Goal: Task Accomplishment & Management: Use online tool/utility

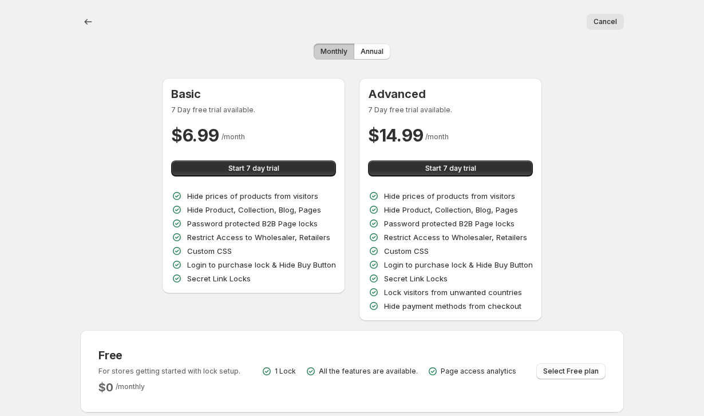
scroll to position [99, 0]
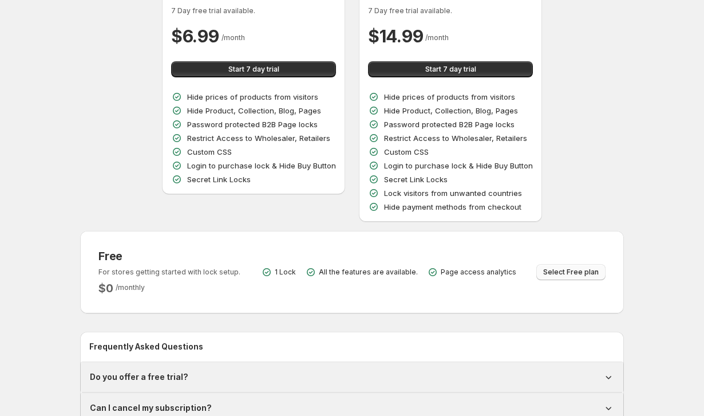
click at [567, 271] on span "Select Free plan" at bounding box center [572, 271] width 56 height 9
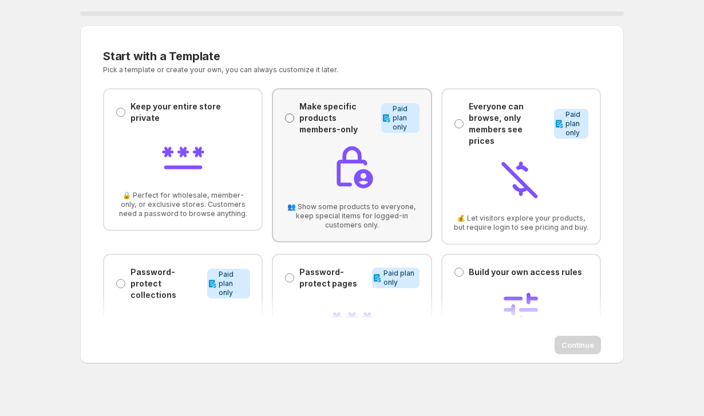
click at [287, 117] on span at bounding box center [289, 117] width 9 height 9
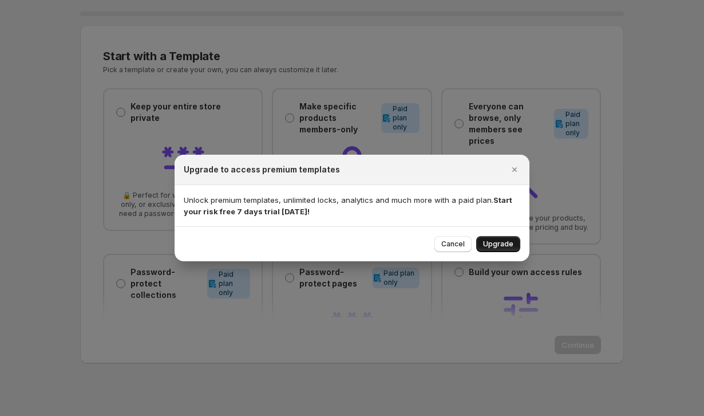
click at [504, 245] on span "Upgrade" at bounding box center [498, 243] width 30 height 9
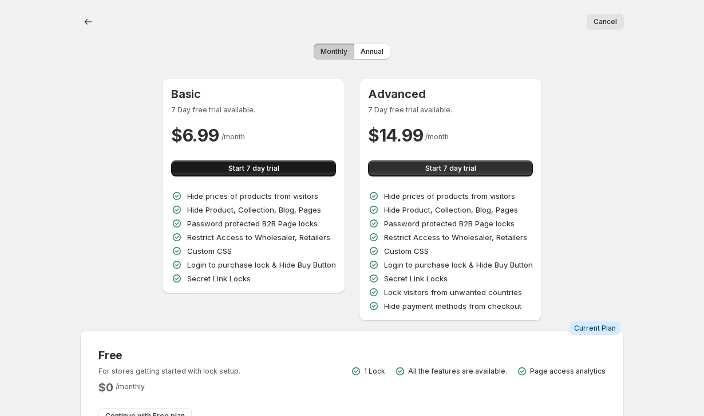
click at [284, 171] on button "Start 7 day trial" at bounding box center [253, 168] width 165 height 16
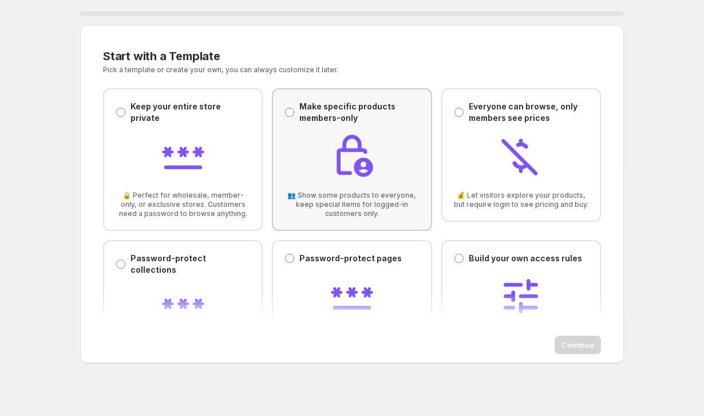
click at [301, 123] on p "Make specific products members-only" at bounding box center [360, 112] width 120 height 23
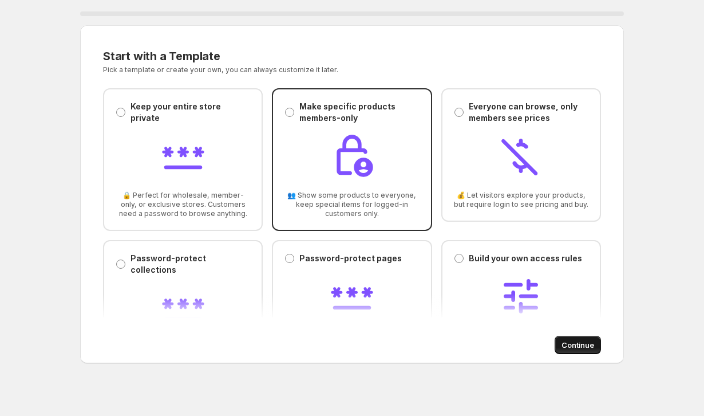
click at [577, 343] on span "Continue" at bounding box center [578, 344] width 33 height 11
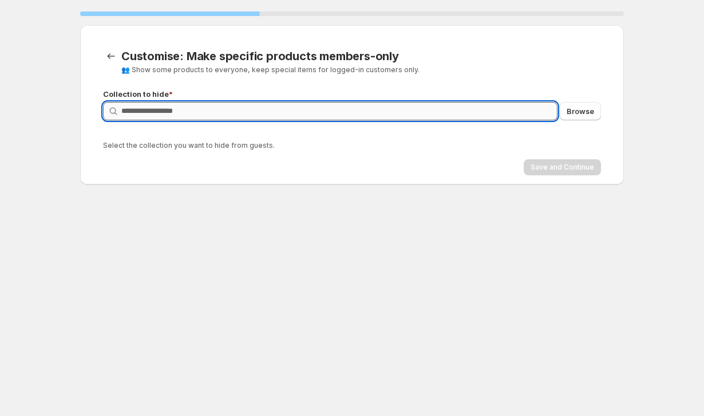
click at [242, 114] on input "Query" at bounding box center [339, 111] width 436 height 18
click at [109, 55] on icon "Back to templates" at bounding box center [110, 55] width 11 height 11
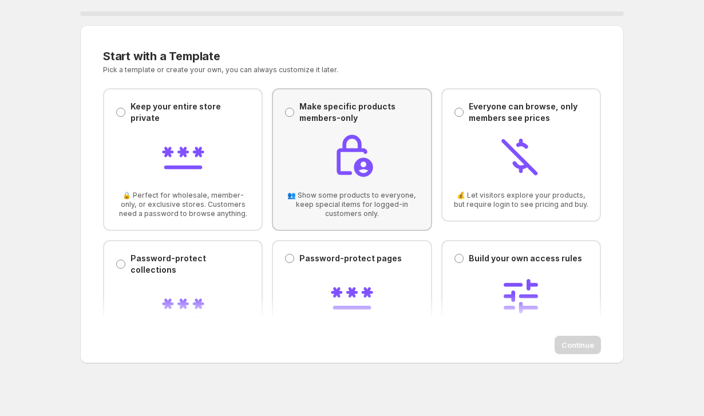
scroll to position [-1, 0]
click at [327, 136] on div at bounding box center [352, 157] width 135 height 49
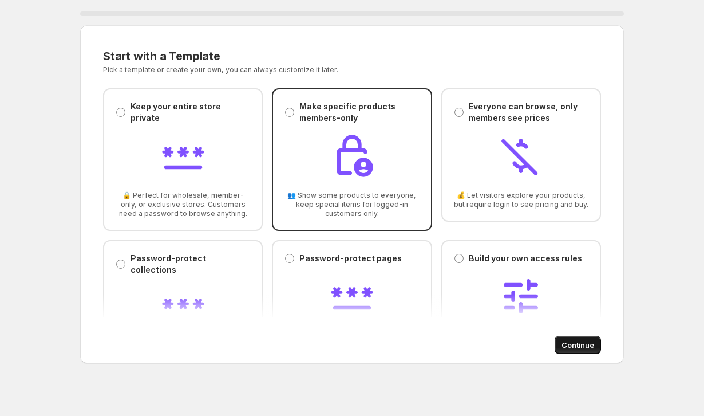
click at [570, 337] on button "Continue" at bounding box center [578, 345] width 46 height 18
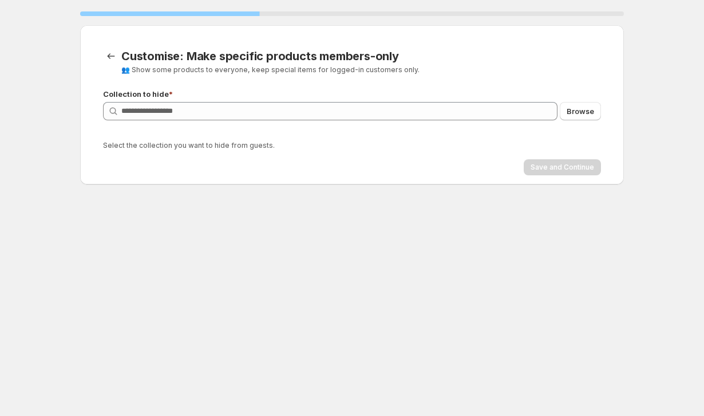
click at [338, 123] on div "Query Browse" at bounding box center [352, 120] width 498 height 37
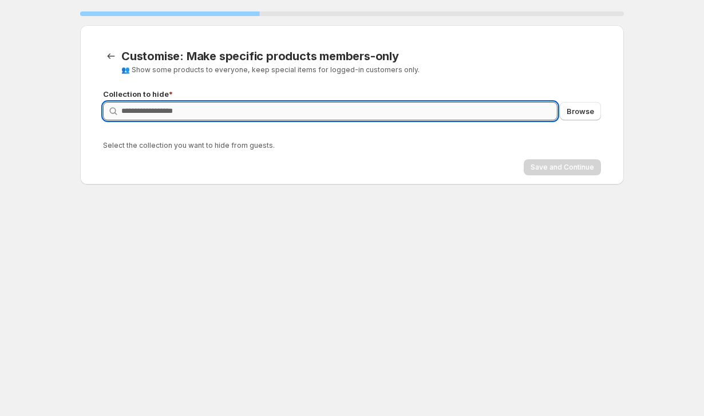
click at [334, 109] on input "Query" at bounding box center [339, 111] width 436 height 18
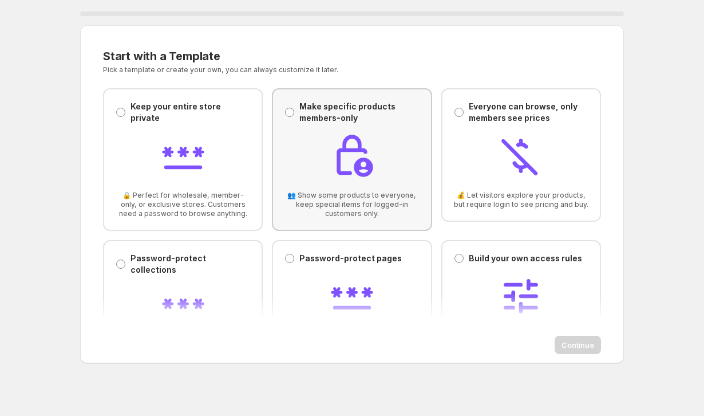
click at [305, 116] on p "Make specific products members-only" at bounding box center [360, 112] width 120 height 23
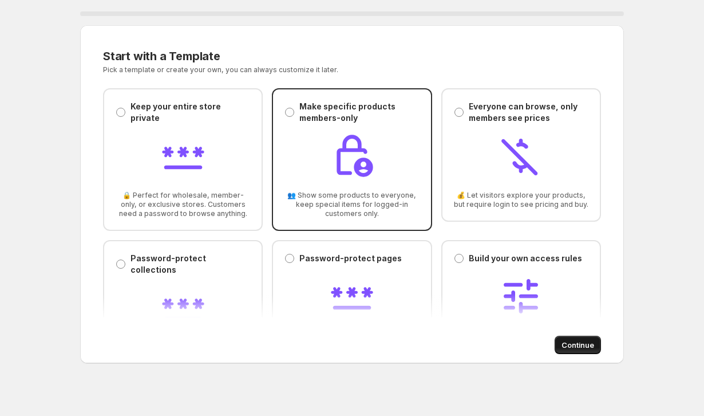
click at [576, 348] on span "Continue" at bounding box center [578, 344] width 33 height 11
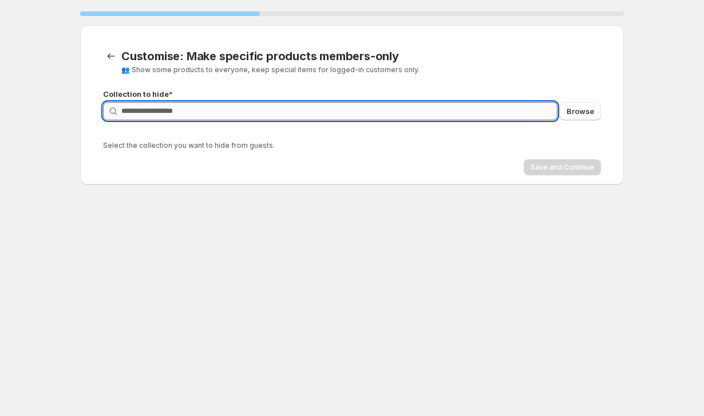
click at [503, 112] on input "Query" at bounding box center [339, 111] width 436 height 18
click at [588, 113] on span "Browse" at bounding box center [580, 110] width 27 height 11
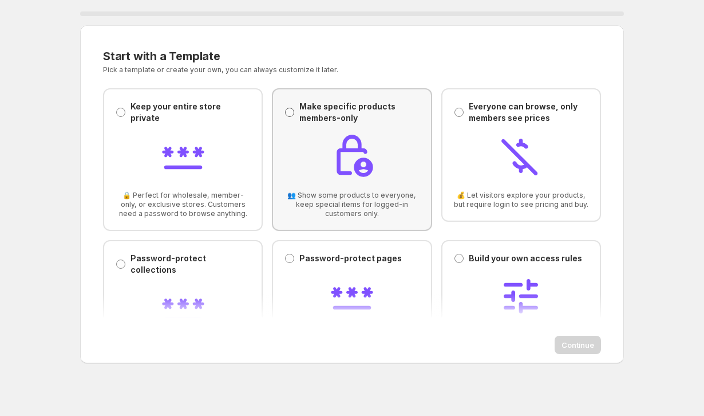
click at [294, 110] on span at bounding box center [289, 112] width 9 height 9
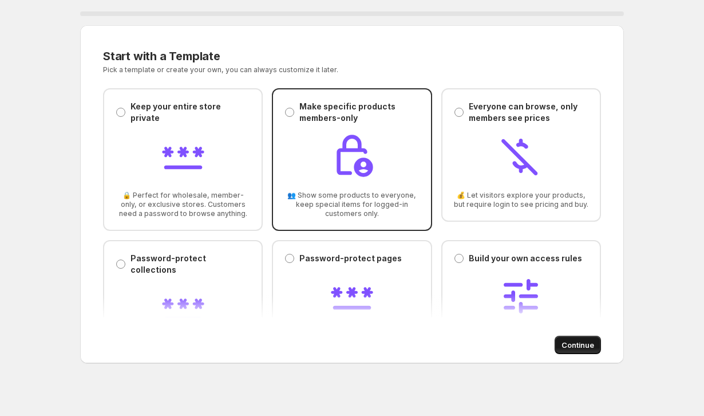
click at [579, 345] on span "Continue" at bounding box center [578, 344] width 33 height 11
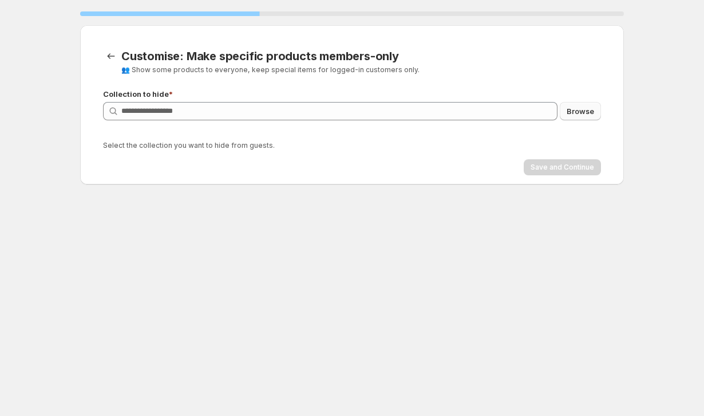
click at [585, 117] on button "Browse" at bounding box center [580, 111] width 41 height 18
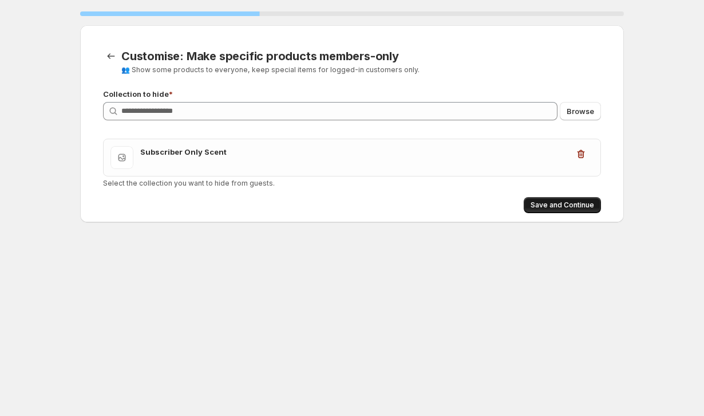
click at [545, 208] on span "Save and Continue" at bounding box center [563, 204] width 64 height 9
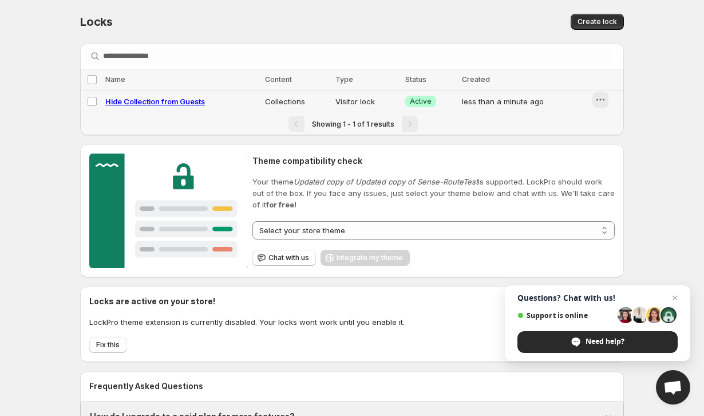
click at [605, 103] on icon "button" at bounding box center [600, 99] width 11 height 11
click at [646, 109] on div "**********" at bounding box center [352, 247] width 704 height 494
click at [601, 96] on icon "button" at bounding box center [600, 99] width 11 height 11
click at [607, 34] on div "Locks. This page is ready Locks Create lock" at bounding box center [352, 22] width 544 height 44
click at [607, 18] on span "Create lock" at bounding box center [598, 21] width 40 height 9
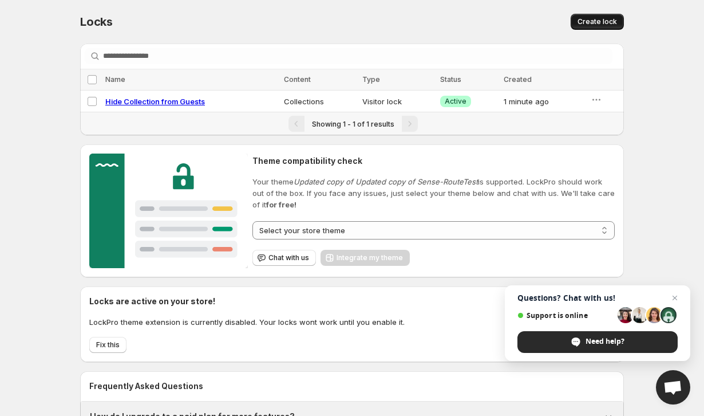
select select "******"
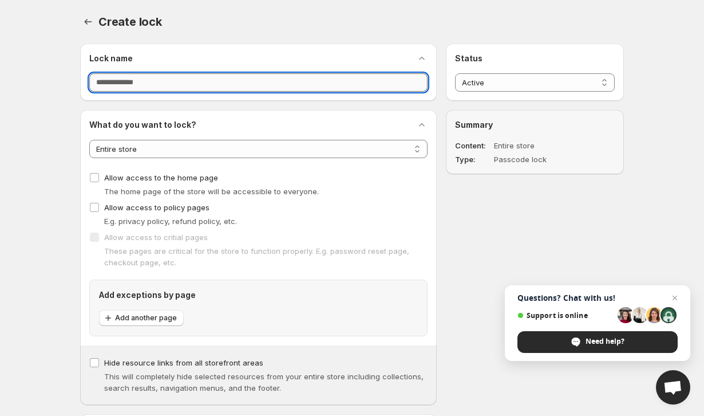
click at [191, 89] on input "Lock name" at bounding box center [258, 82] width 338 height 18
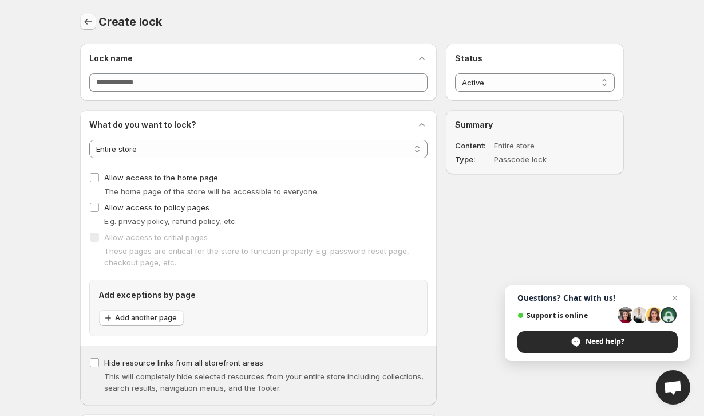
click at [86, 23] on icon "button" at bounding box center [87, 21] width 11 height 11
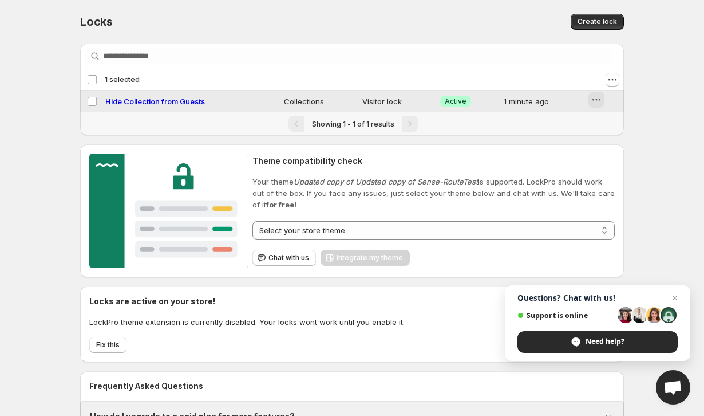
click at [597, 103] on icon "button" at bounding box center [596, 99] width 11 height 11
click at [613, 123] on span "Preview" at bounding box center [611, 124] width 29 height 9
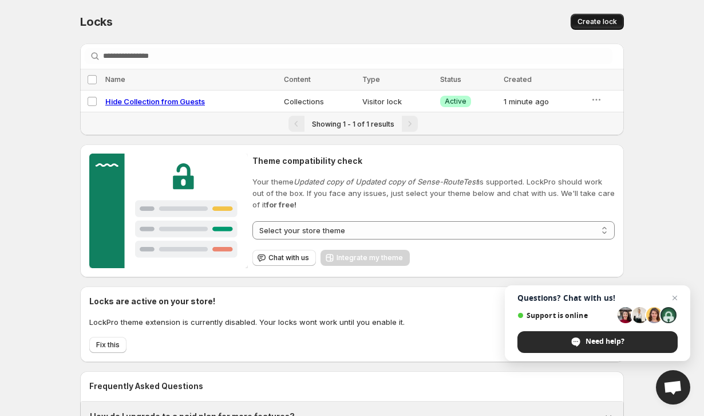
click at [585, 18] on span "Create lock" at bounding box center [598, 21] width 40 height 9
select select "******"
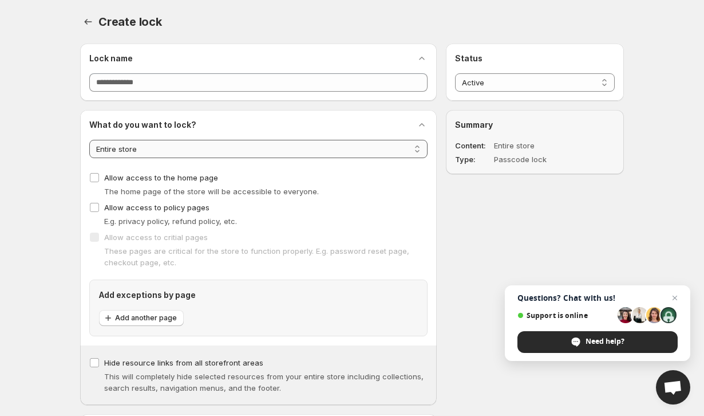
select select "********"
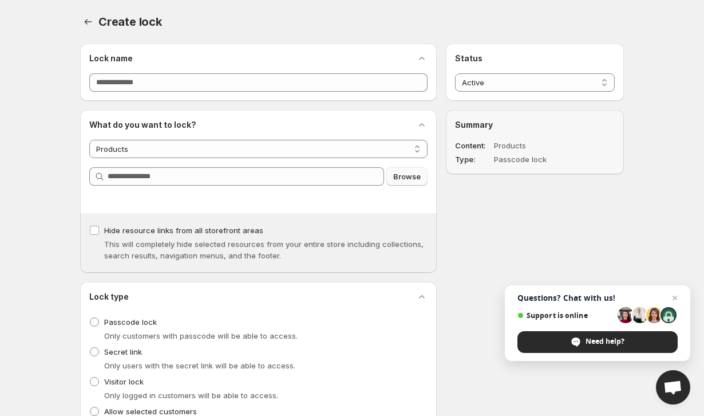
click at [423, 177] on button "Browse" at bounding box center [407, 176] width 41 height 18
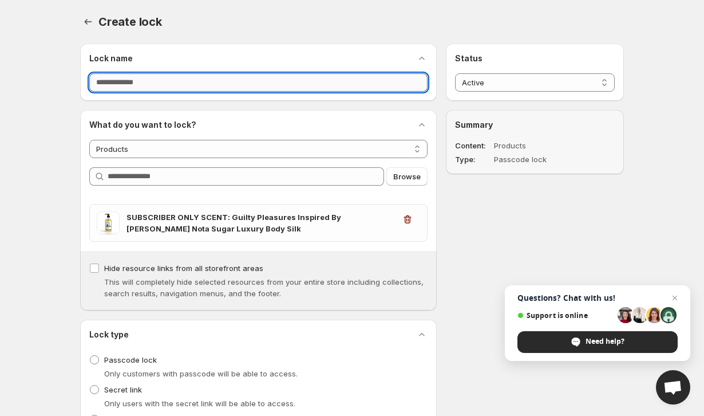
click at [182, 84] on input "Lock name" at bounding box center [258, 82] width 338 height 18
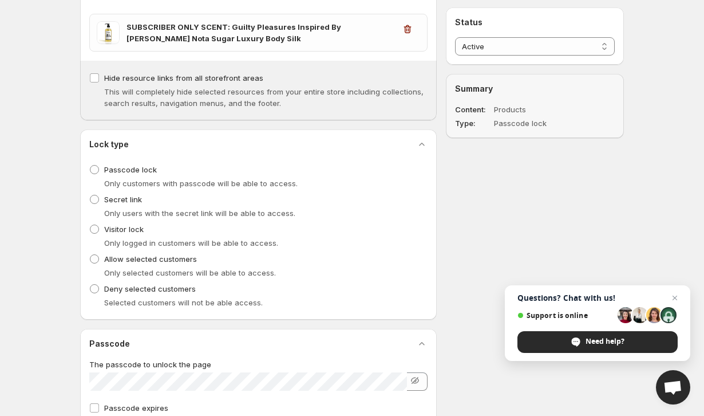
scroll to position [218, 0]
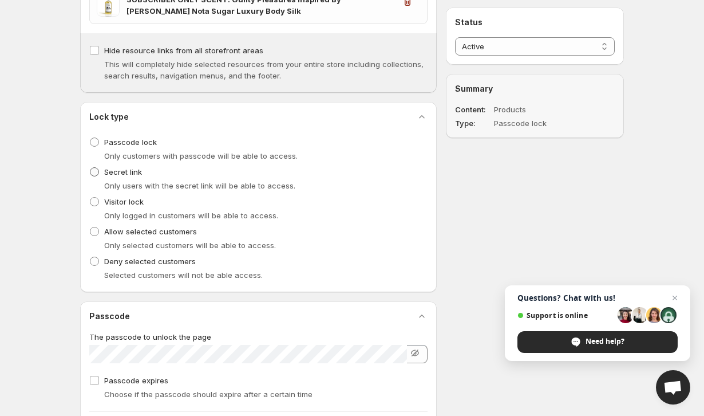
type input "**********"
click at [92, 168] on span at bounding box center [94, 171] width 9 height 9
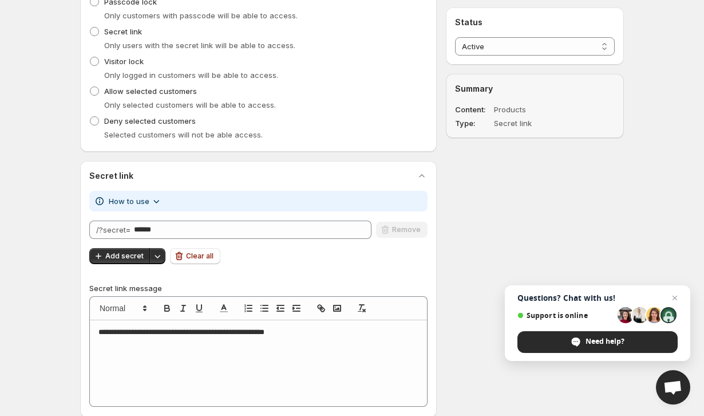
scroll to position [360, 0]
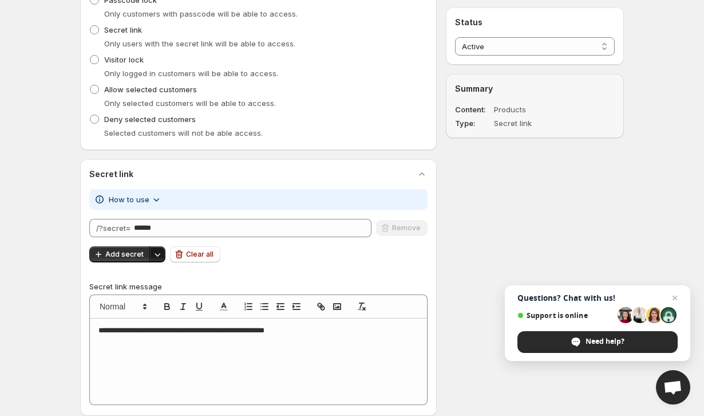
click at [155, 255] on icon "Other save actions" at bounding box center [158, 254] width 6 height 3
click at [151, 204] on icon "button" at bounding box center [156, 199] width 11 height 11
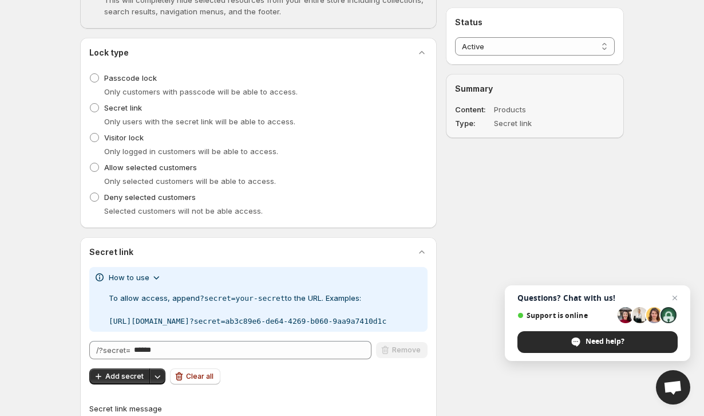
scroll to position [237, 0]
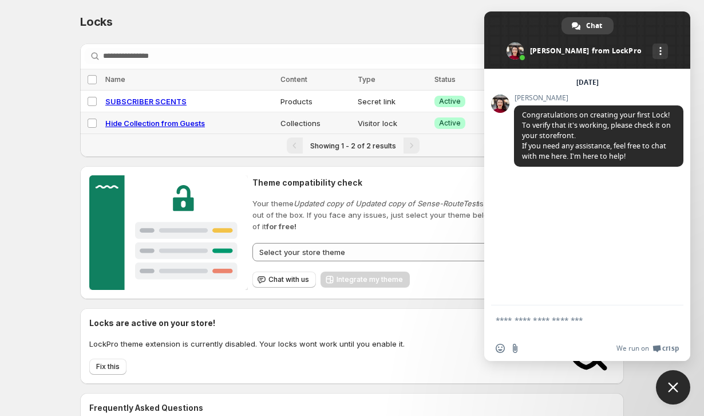
click at [672, 393] on span "Close chat" at bounding box center [673, 387] width 34 height 34
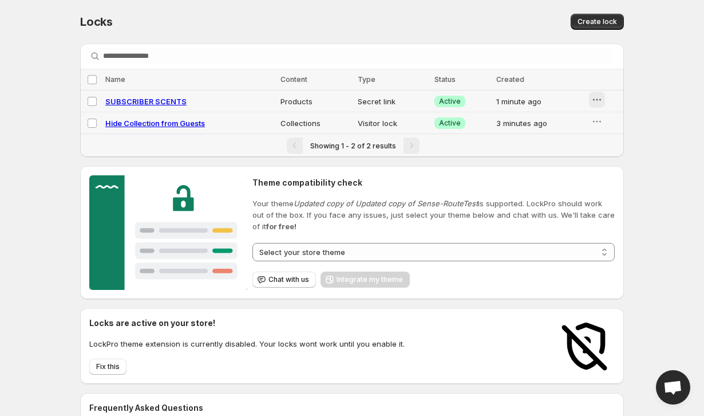
click at [601, 97] on icon "button" at bounding box center [597, 99] width 11 height 11
click at [183, 101] on span "SUBSCRIBER SCENTS" at bounding box center [145, 101] width 81 height 9
select select "********"
select select "******"
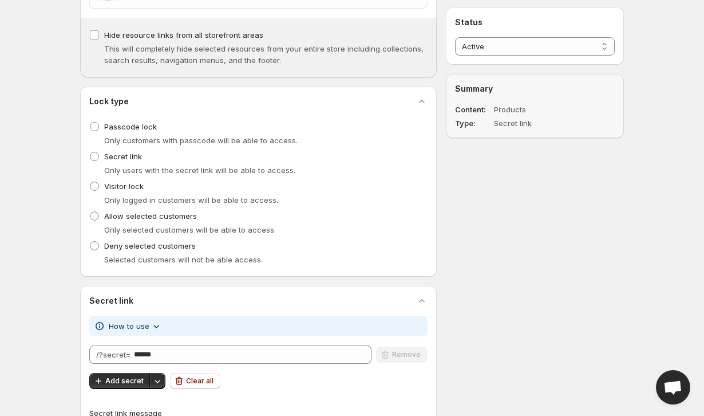
scroll to position [231, 0]
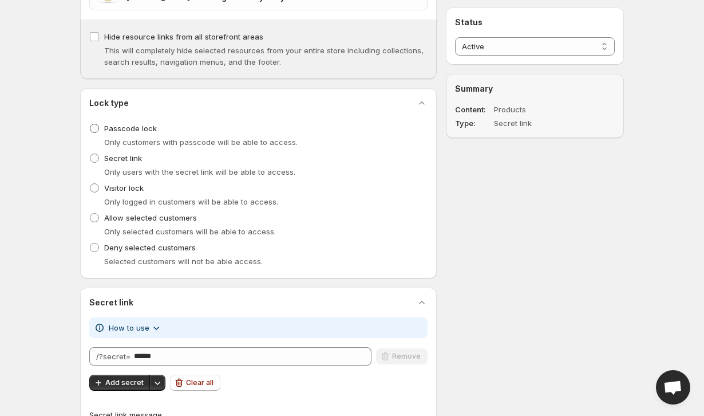
click at [102, 128] on label "Passcode lock" at bounding box center [123, 128] width 68 height 16
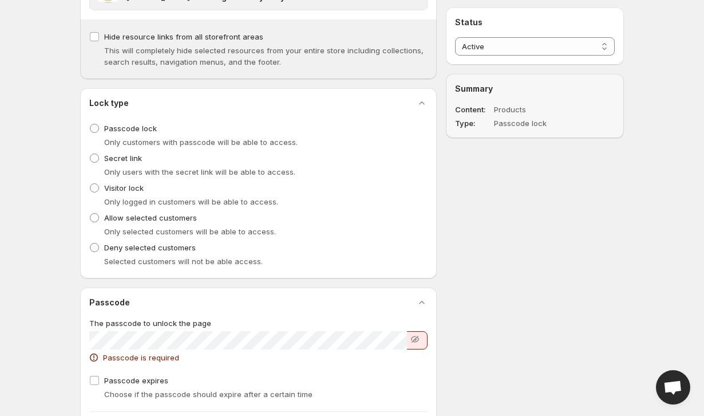
scroll to position [364, 0]
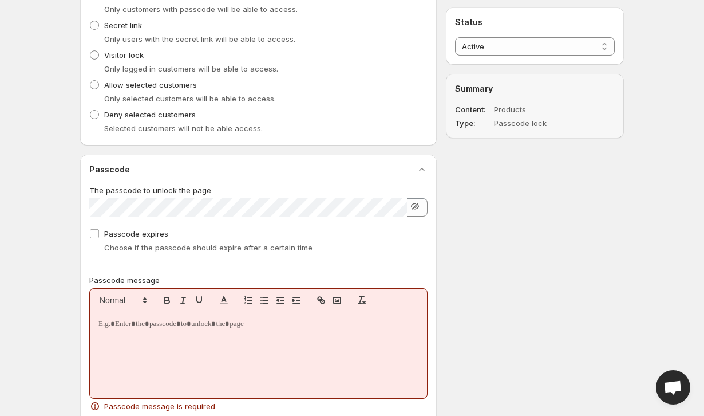
click at [415, 204] on icon "button" at bounding box center [415, 205] width 11 height 11
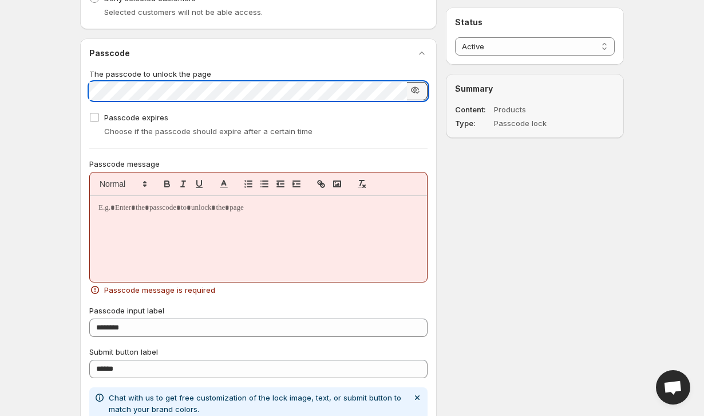
click at [460, 249] on div "{"values":{"id":1296,"lockId":"118567272695","name":"SUBSCRIBER SCENTS","produc…" at bounding box center [347, 16] width 553 height 925
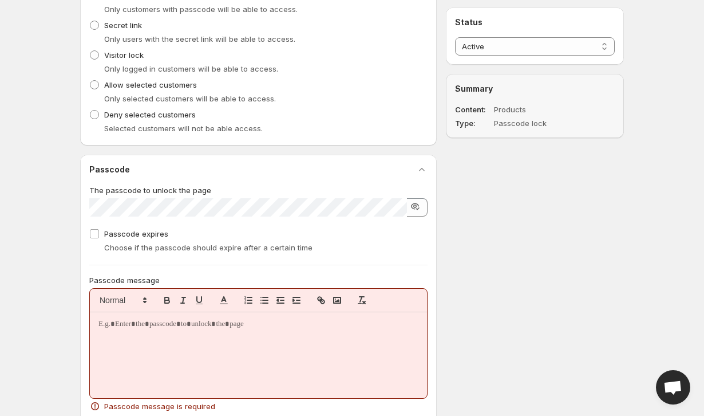
click at [227, 342] on div at bounding box center [258, 355] width 337 height 86
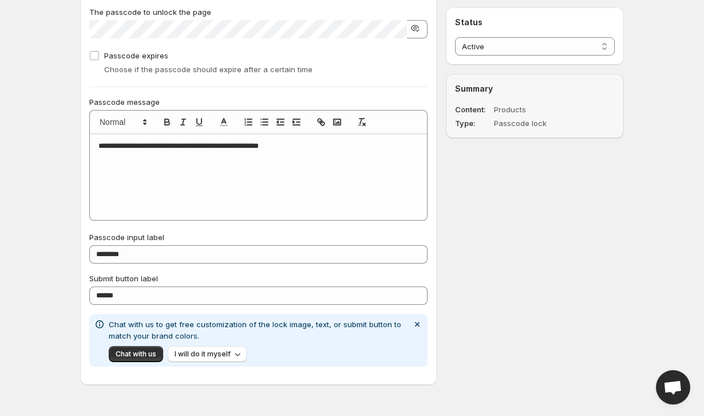
scroll to position [545, 0]
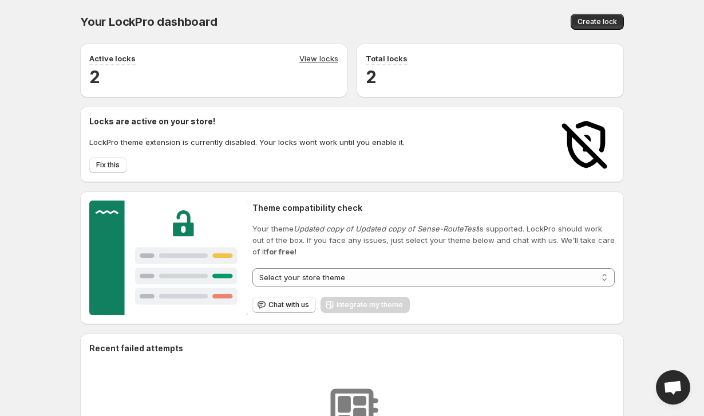
click at [178, 78] on h2 "2" at bounding box center [213, 76] width 249 height 23
click at [310, 56] on link "View locks" at bounding box center [319, 59] width 39 height 13
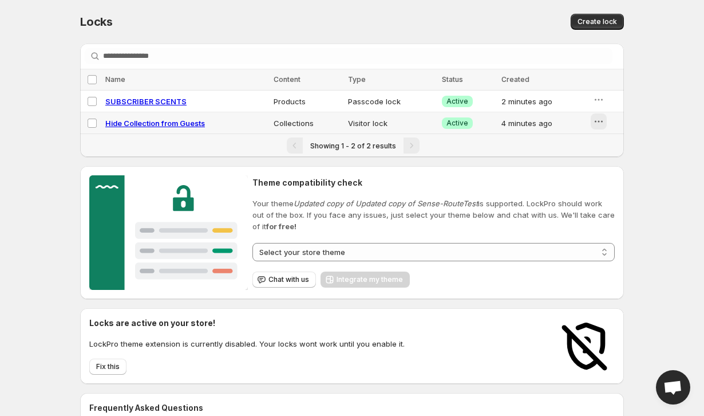
click at [593, 124] on icon "button" at bounding box center [598, 121] width 11 height 11
click at [608, 144] on span "Preview" at bounding box center [613, 145] width 29 height 9
click at [593, 98] on icon "button" at bounding box center [598, 99] width 11 height 11
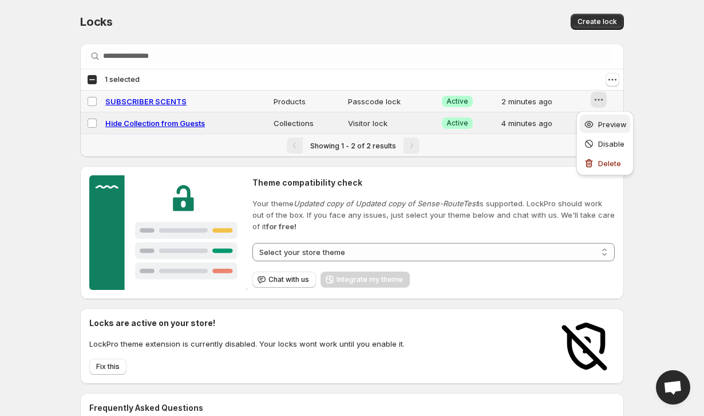
click at [596, 127] on div "Preview" at bounding box center [606, 124] width 44 height 11
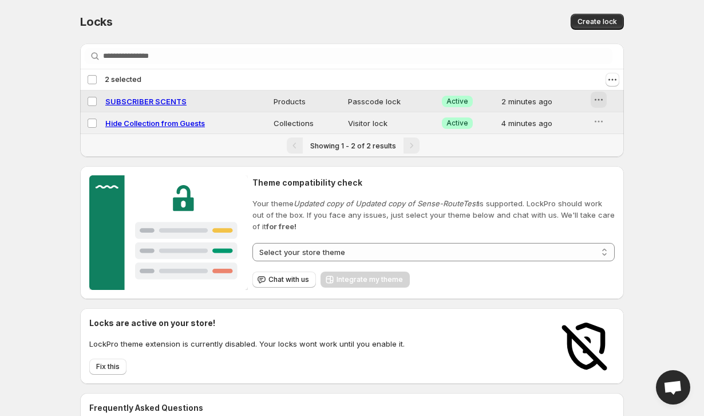
click at [601, 105] on button "button" at bounding box center [599, 100] width 16 height 16
